Goal: Task Accomplishment & Management: Complete application form

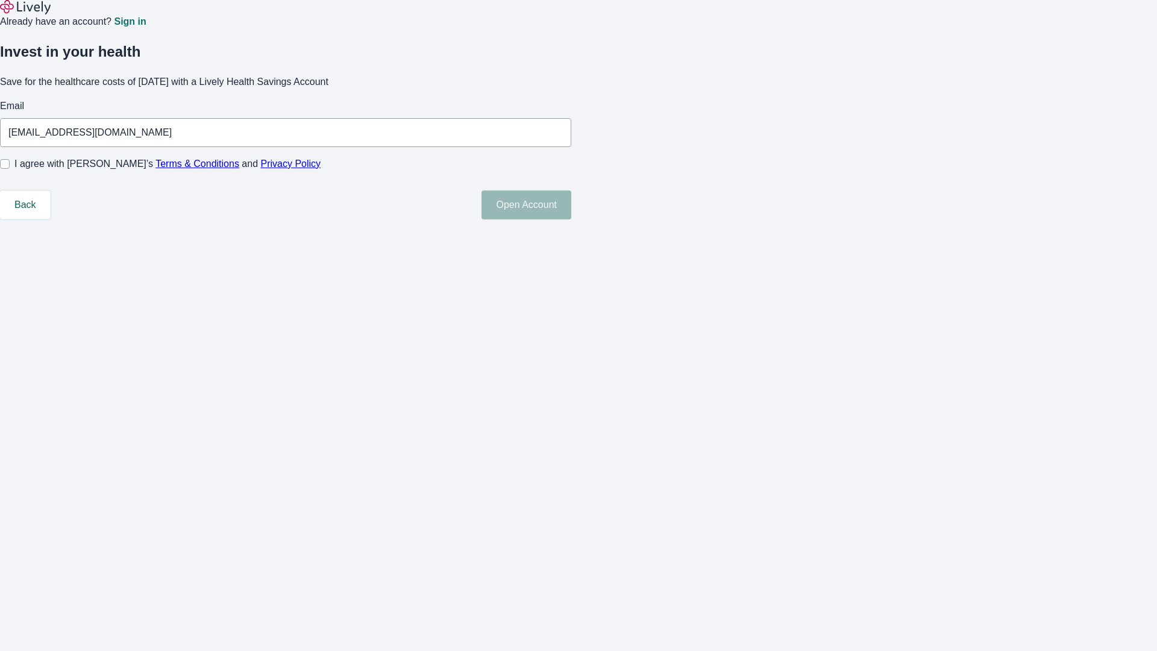
click at [10, 169] on input "I agree with Lively’s Terms & Conditions and Privacy Policy" at bounding box center [5, 164] width 10 height 10
checkbox input "true"
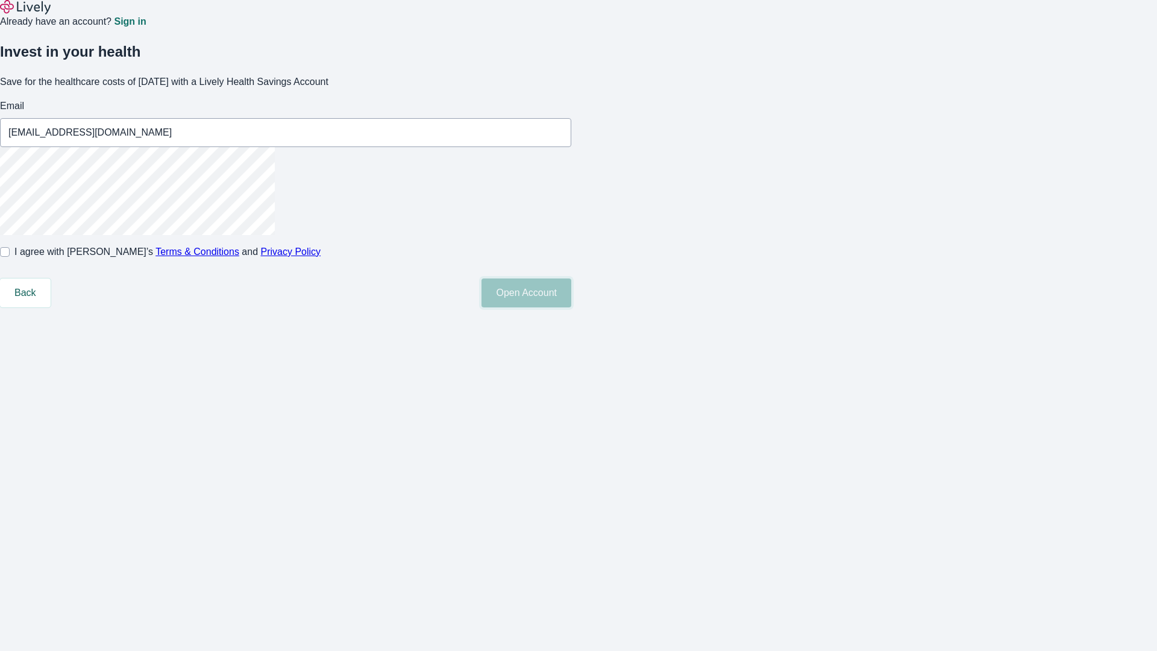
click at [571, 307] on button "Open Account" at bounding box center [526, 292] width 90 height 29
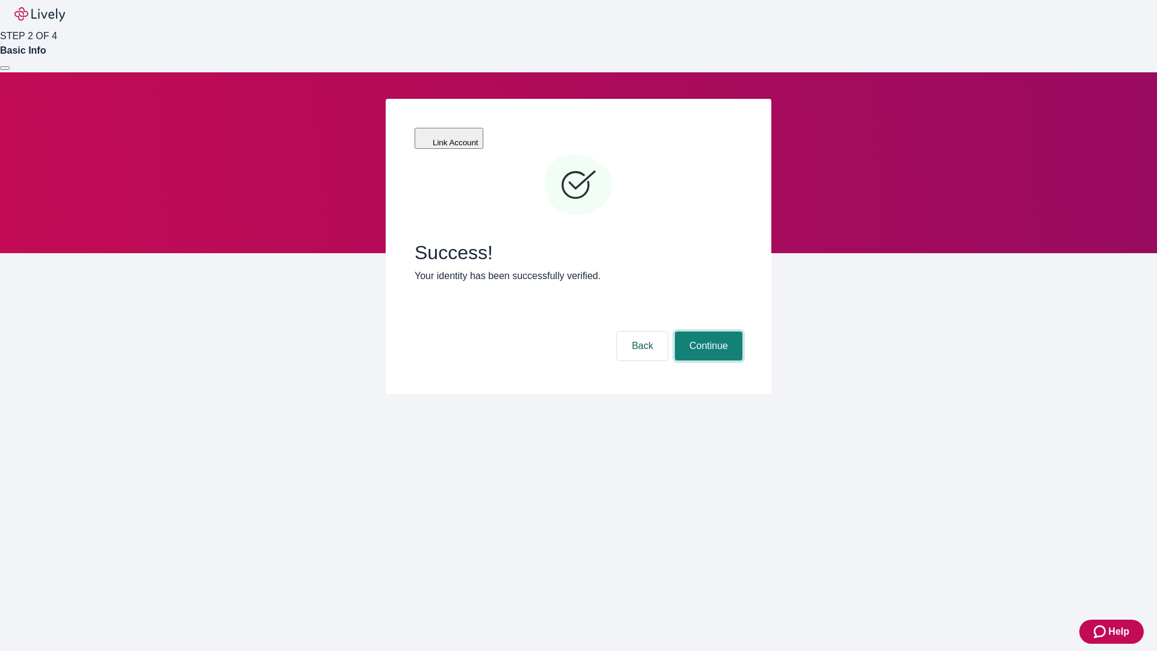
click at [707, 331] on button "Continue" at bounding box center [708, 345] width 67 height 29
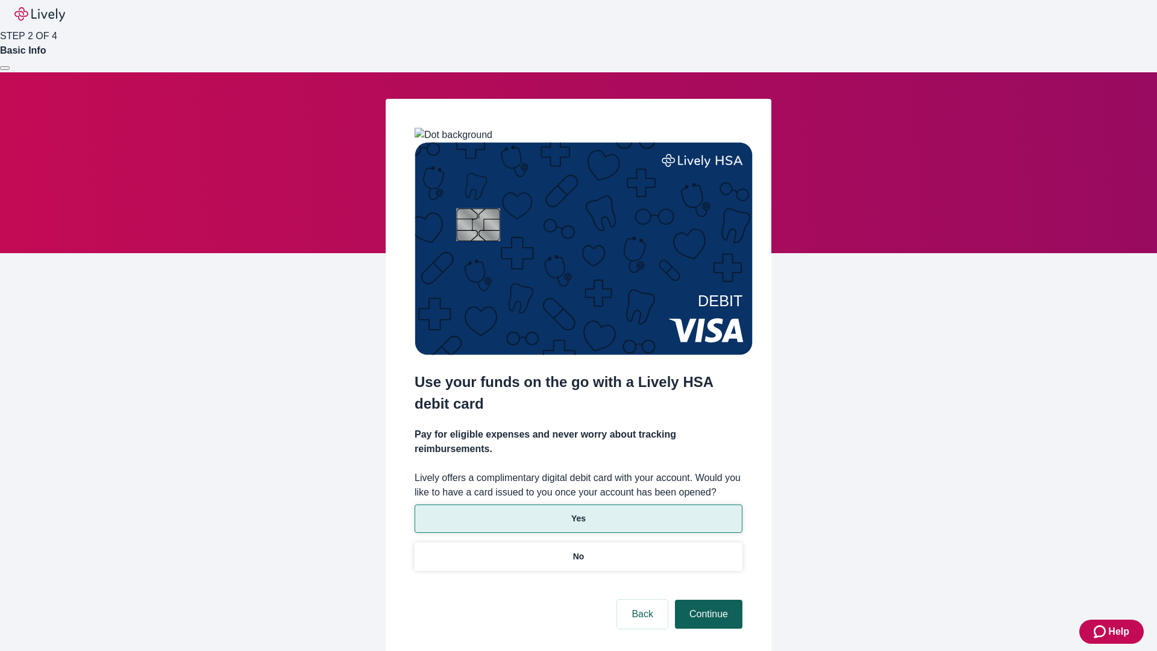
click at [578, 512] on p "Yes" at bounding box center [578, 518] width 14 height 13
click at [707, 600] on button "Continue" at bounding box center [708, 614] width 67 height 29
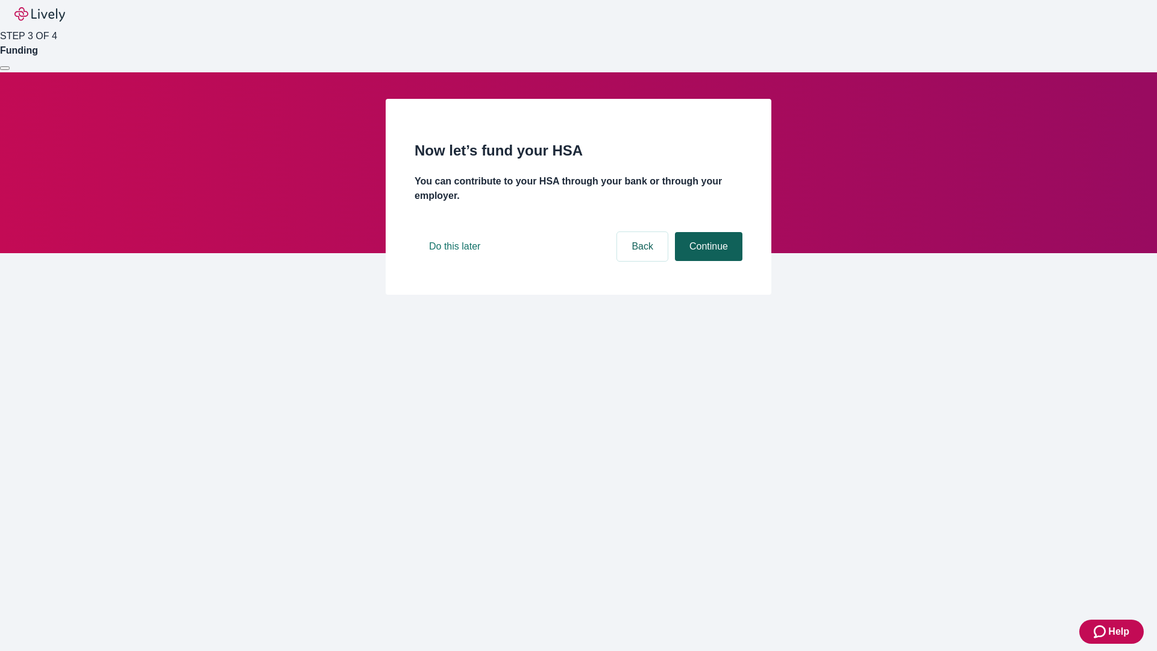
click at [707, 261] on button "Continue" at bounding box center [708, 246] width 67 height 29
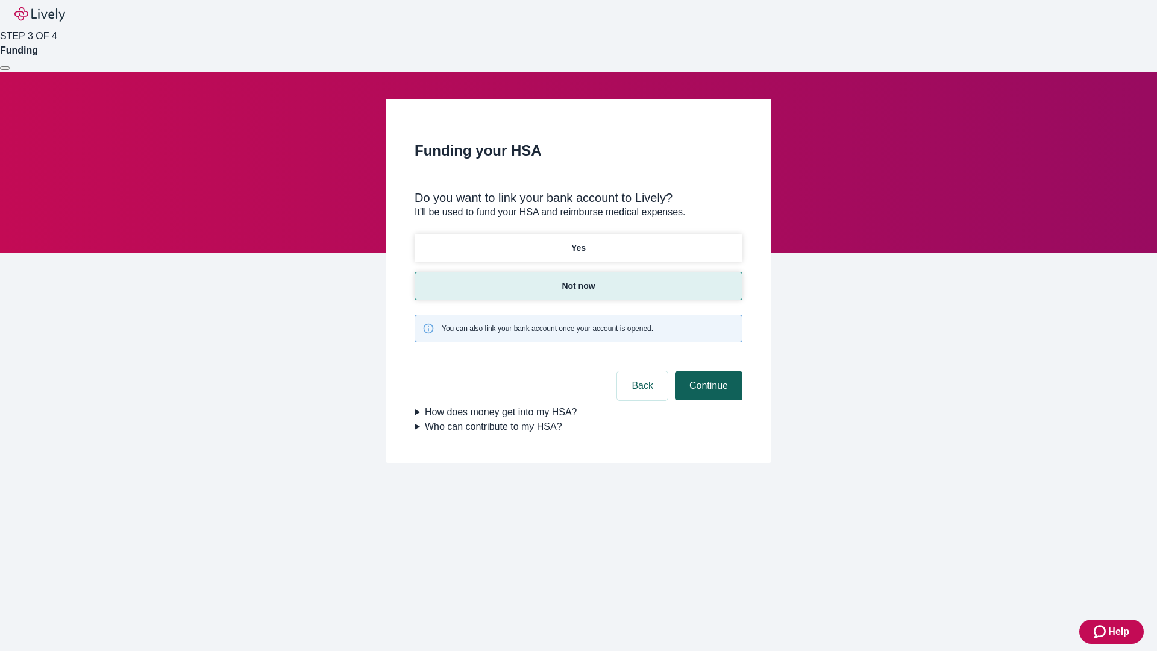
click at [707, 371] on button "Continue" at bounding box center [708, 385] width 67 height 29
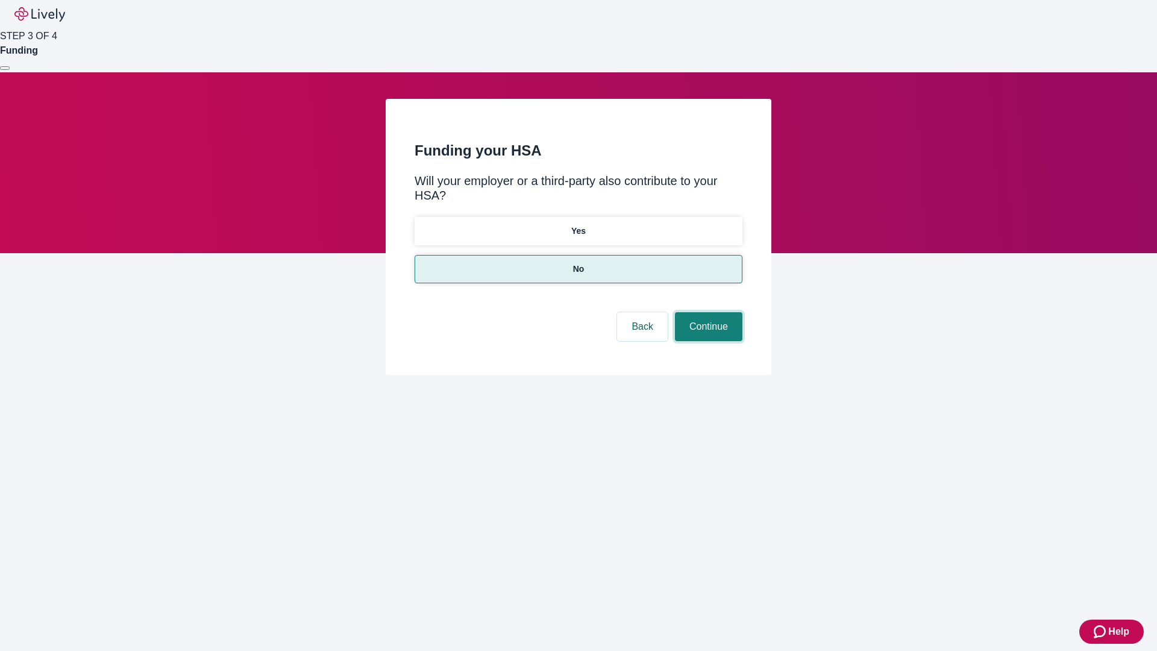
click at [707, 312] on button "Continue" at bounding box center [708, 326] width 67 height 29
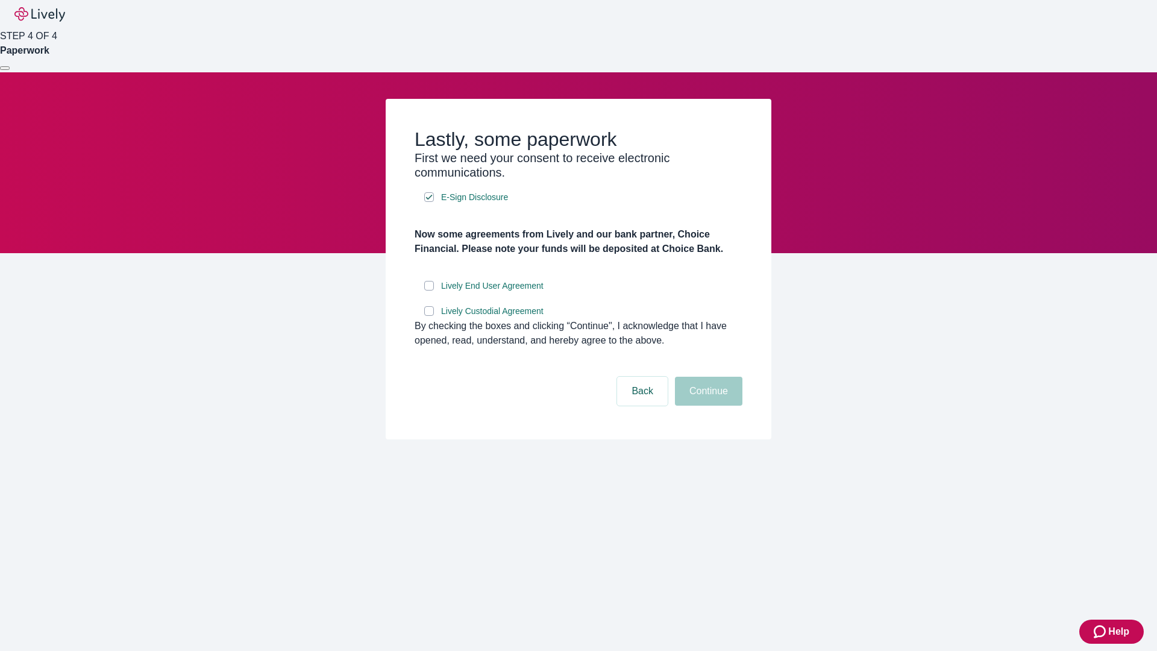
click at [429, 290] on input "Lively End User Agreement" at bounding box center [429, 286] width 10 height 10
checkbox input "true"
click at [429, 316] on input "Lively Custodial Agreement" at bounding box center [429, 311] width 10 height 10
checkbox input "true"
click at [707, 406] on button "Continue" at bounding box center [708, 391] width 67 height 29
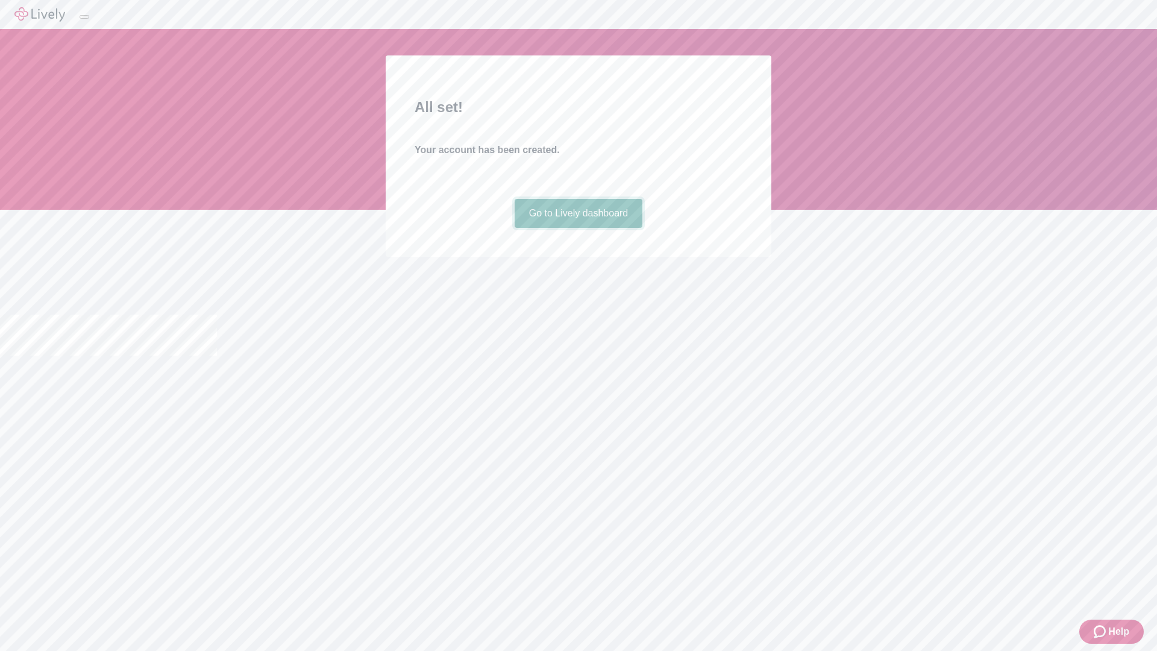
click at [578, 228] on link "Go to Lively dashboard" at bounding box center [579, 213] width 128 height 29
